Goal: Information Seeking & Learning: Learn about a topic

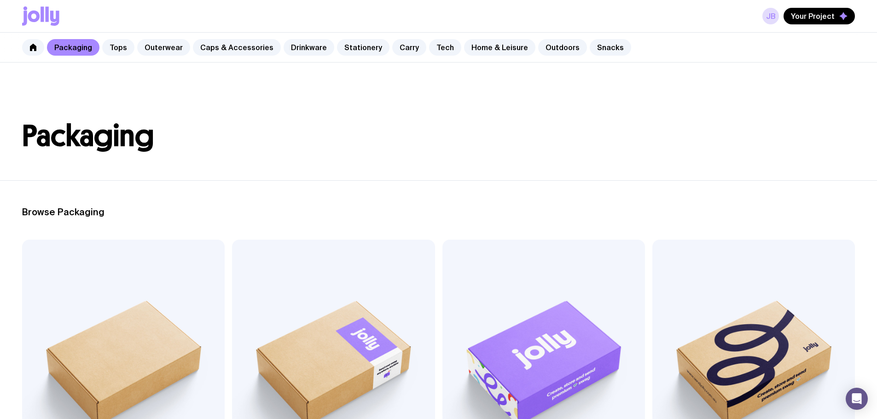
scroll to position [46, 0]
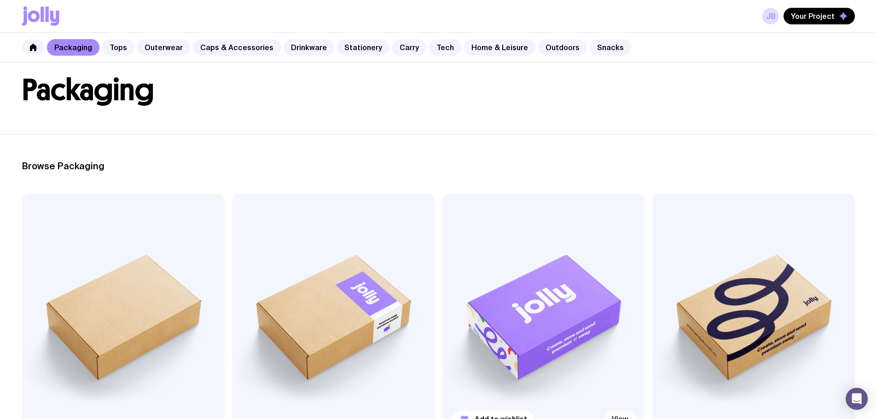
click at [604, 411] on link "View" at bounding box center [619, 419] width 31 height 17
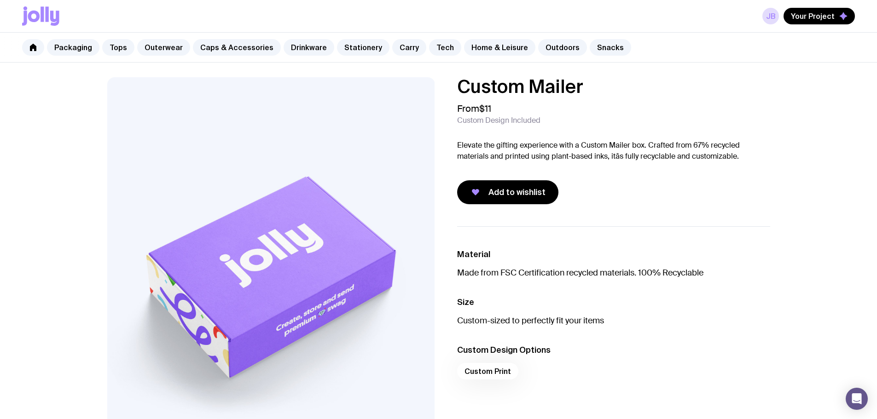
scroll to position [46, 0]
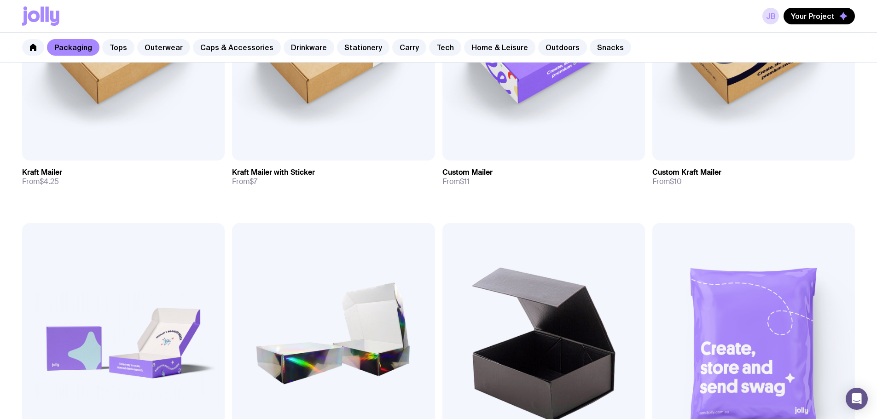
scroll to position [138, 0]
